Goal: Task Accomplishment & Management: Manage account settings

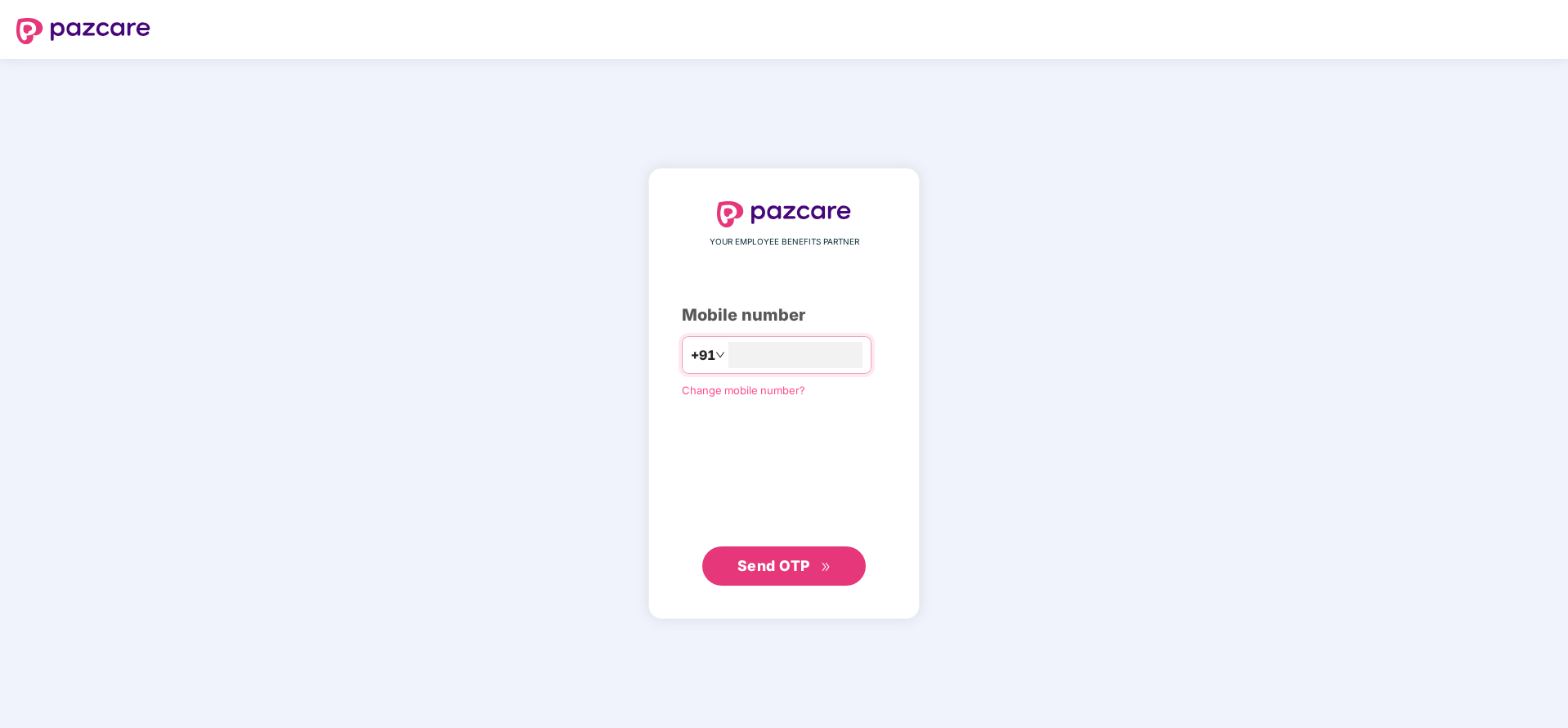
type input "**********"
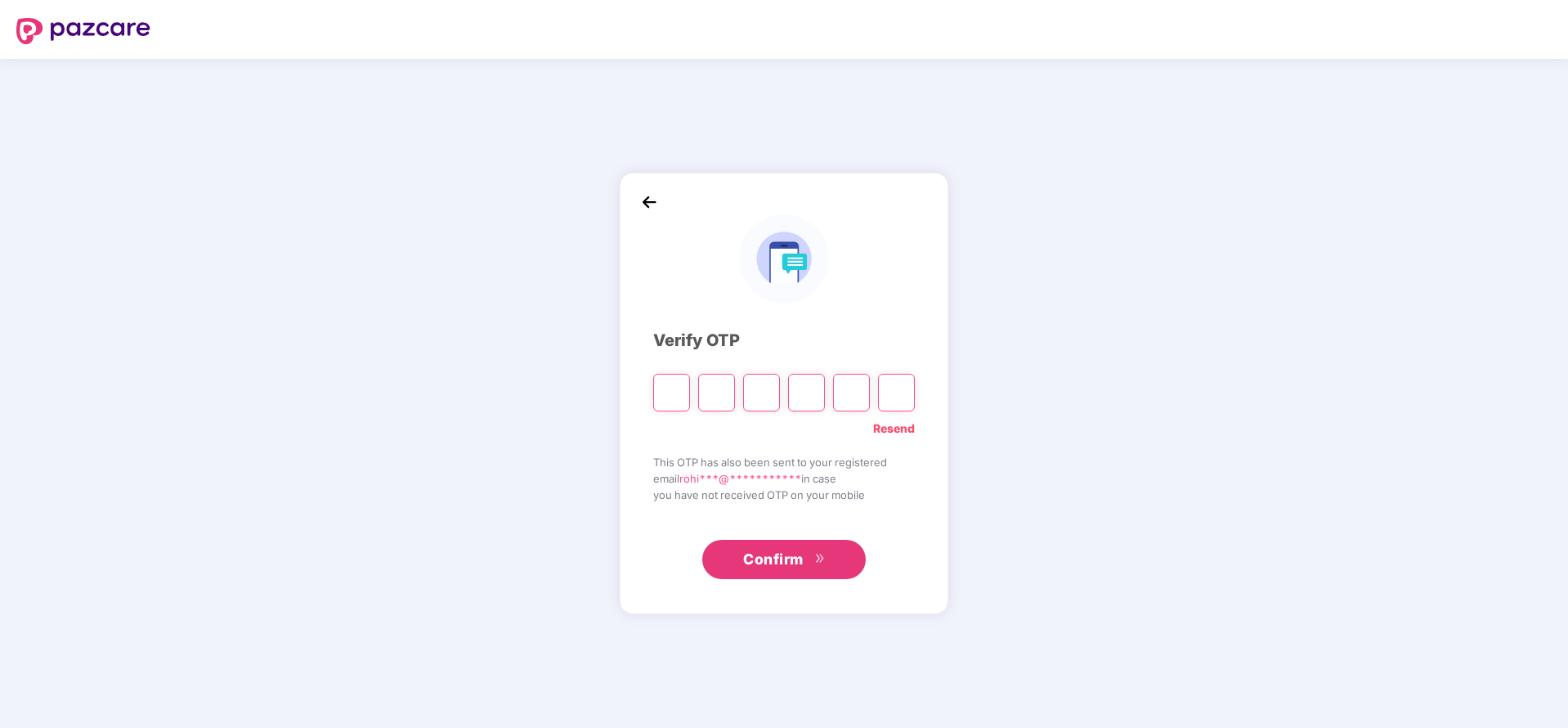
paste input "*"
type input "*"
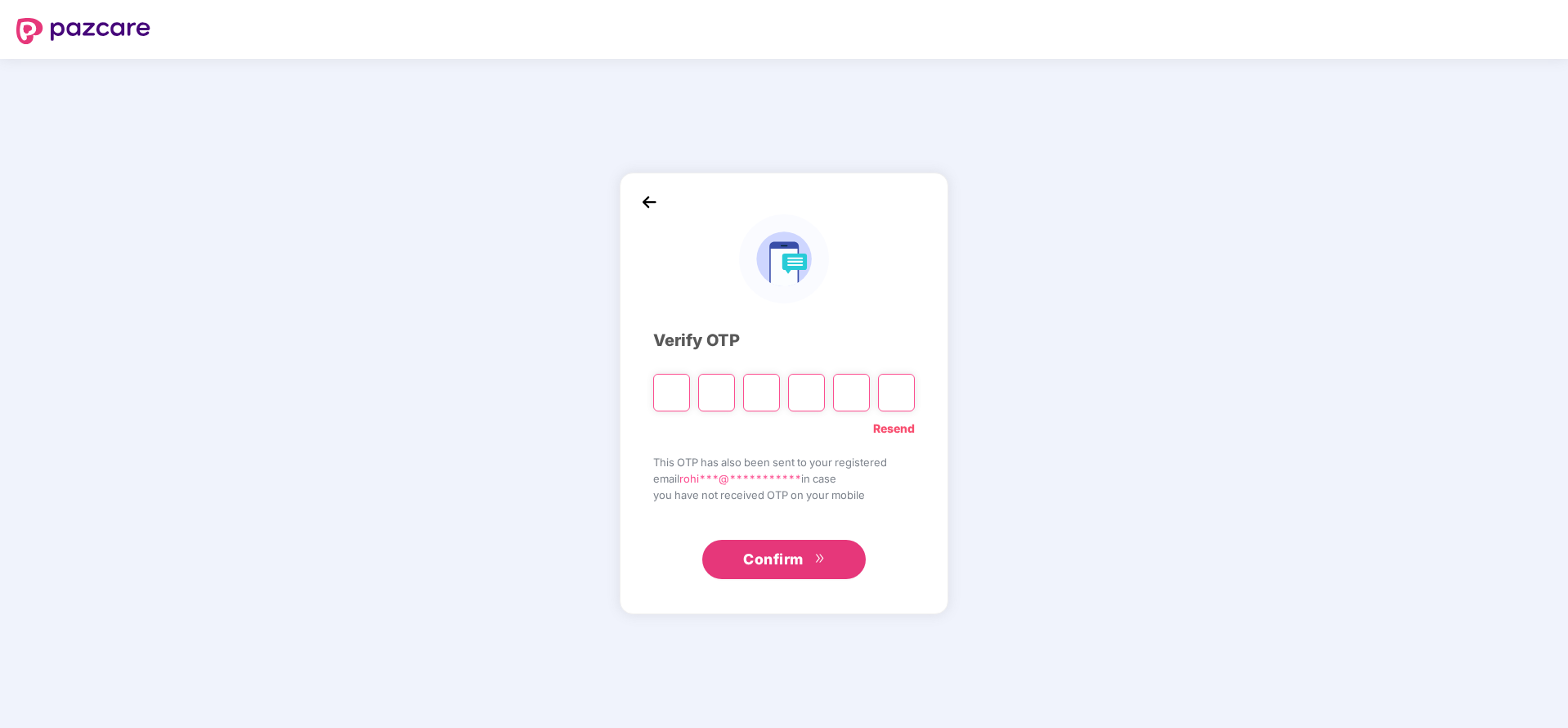
type input "*"
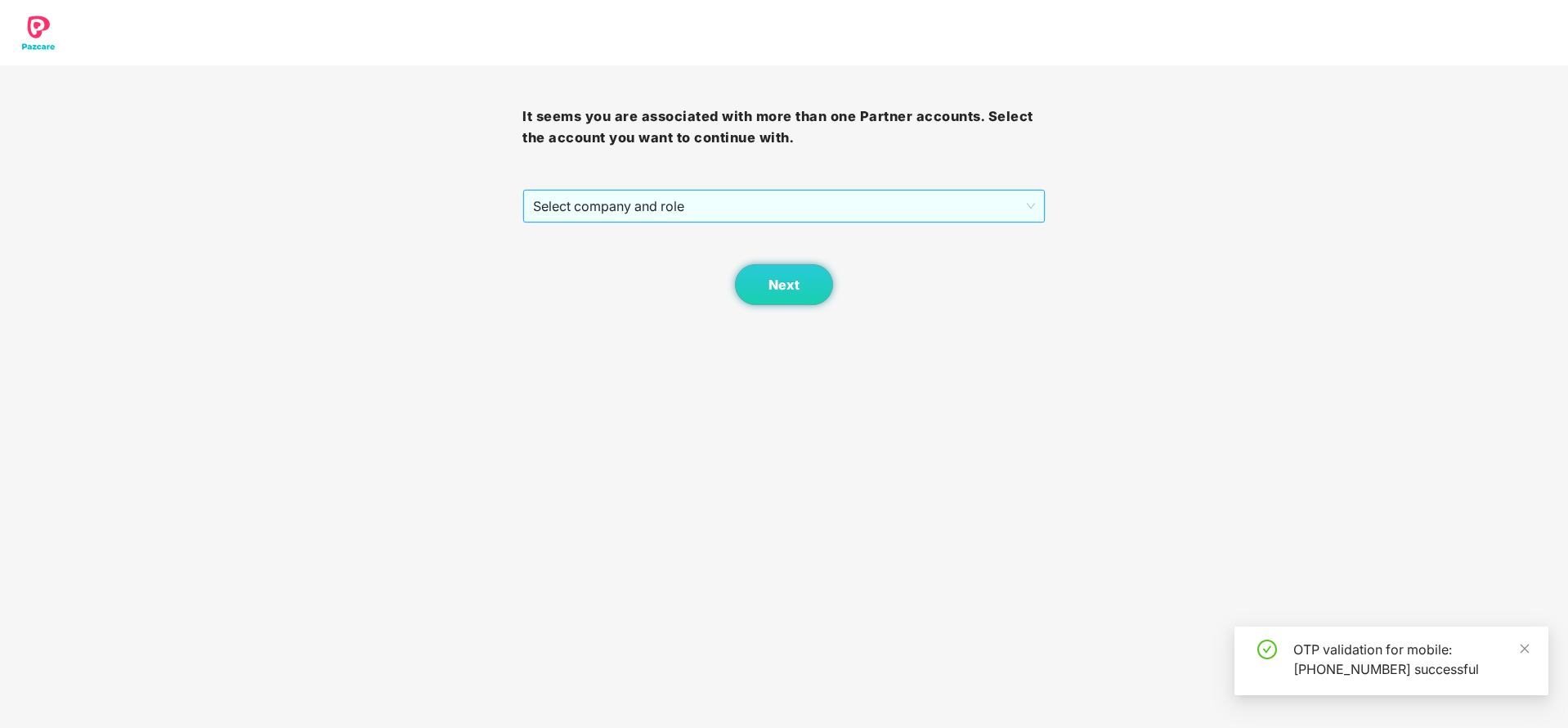
click at [806, 196] on span "Select company and role" at bounding box center [784, 206] width 501 height 31
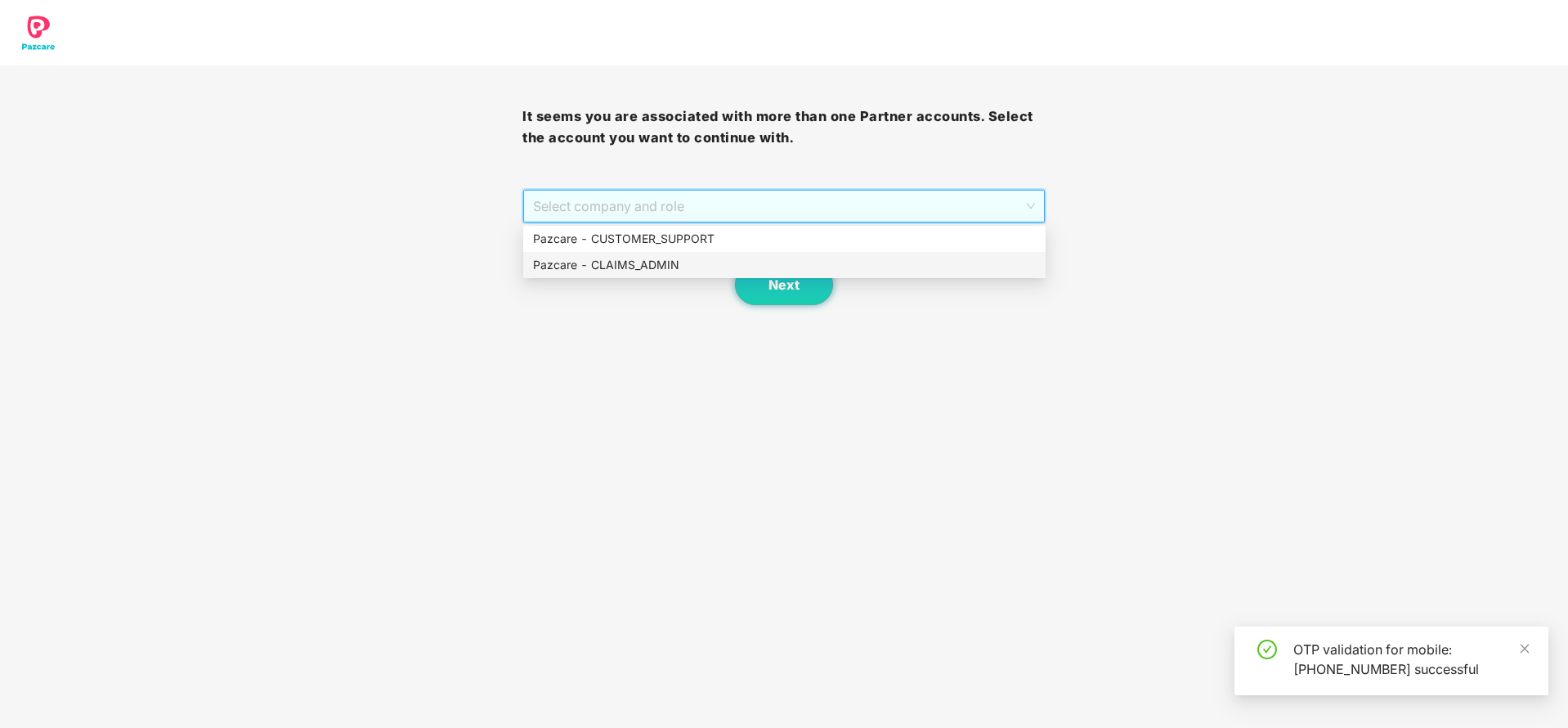
click at [646, 261] on div "Pazcare - CLAIMS_ADMIN" at bounding box center [784, 265] width 503 height 18
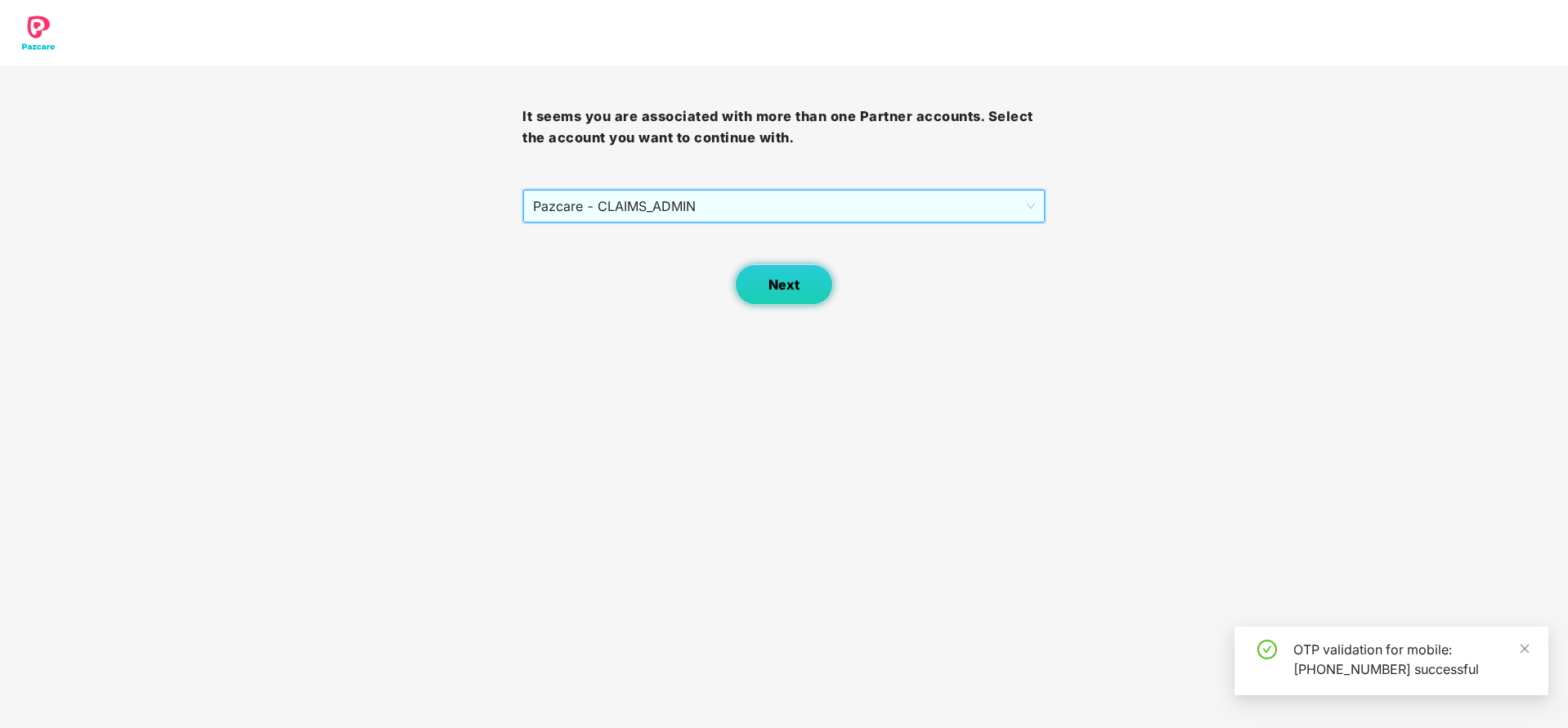
click at [767, 274] on button "Next" at bounding box center [784, 284] width 98 height 41
